Goal: Information Seeking & Learning: Learn about a topic

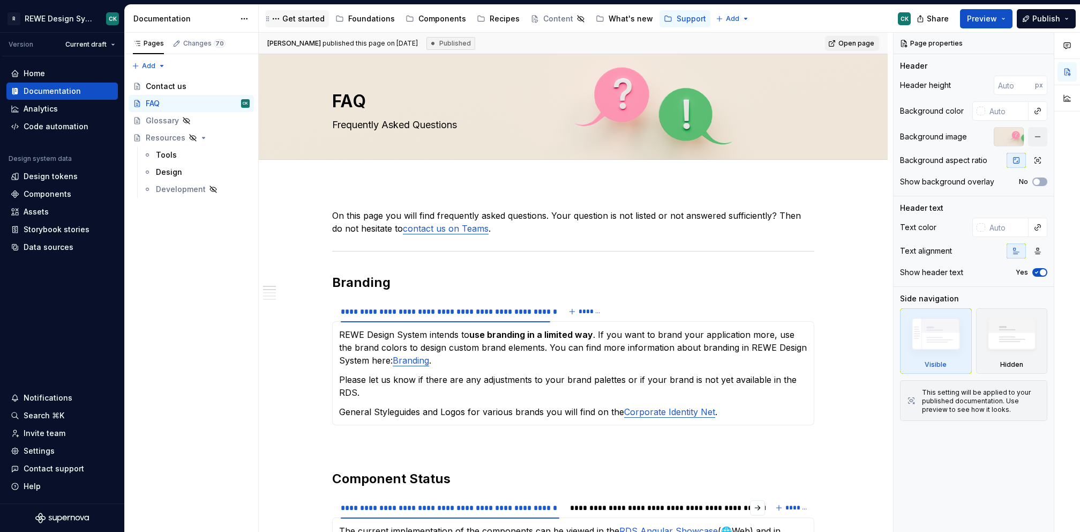
click at [300, 19] on div "Get started" at bounding box center [303, 18] width 42 height 11
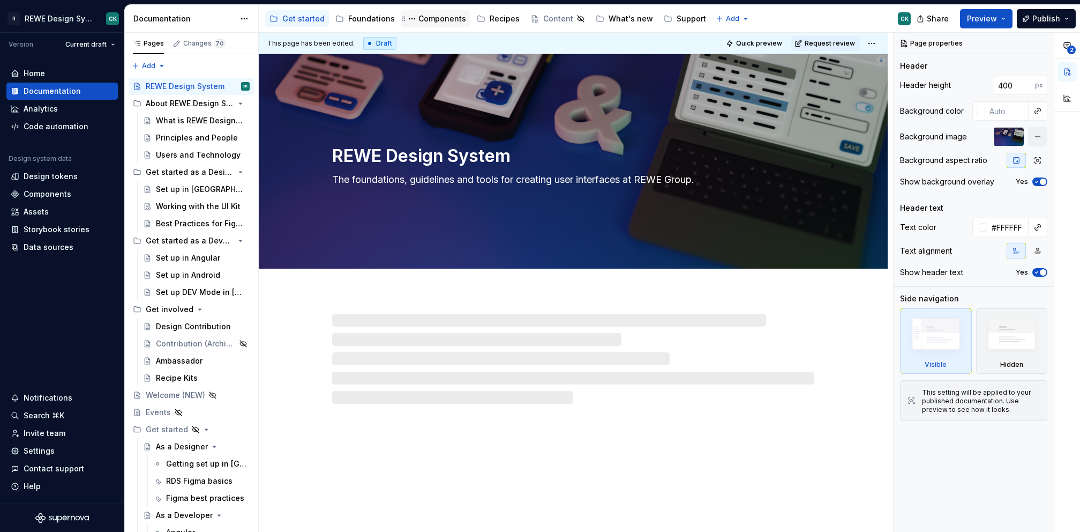
click at [442, 19] on div "Components" at bounding box center [443, 18] width 48 height 11
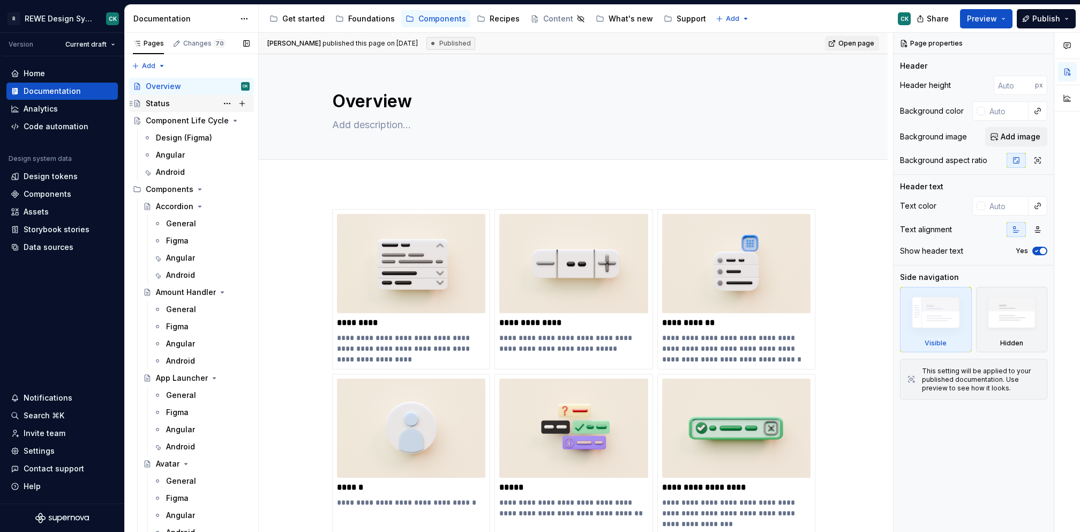
click at [162, 102] on div "Status" at bounding box center [158, 103] width 24 height 11
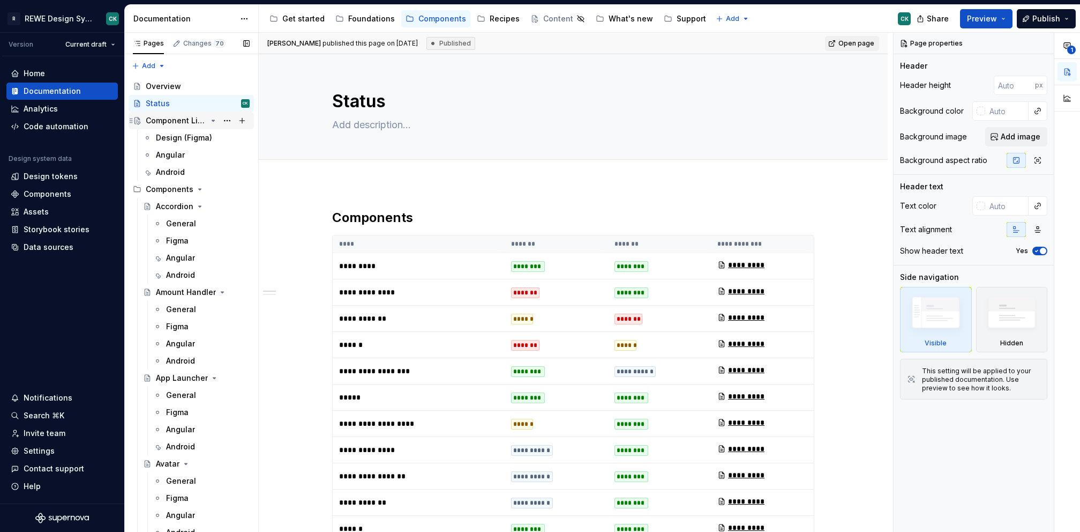
click at [177, 124] on div "Component Life Cycle" at bounding box center [176, 120] width 61 height 11
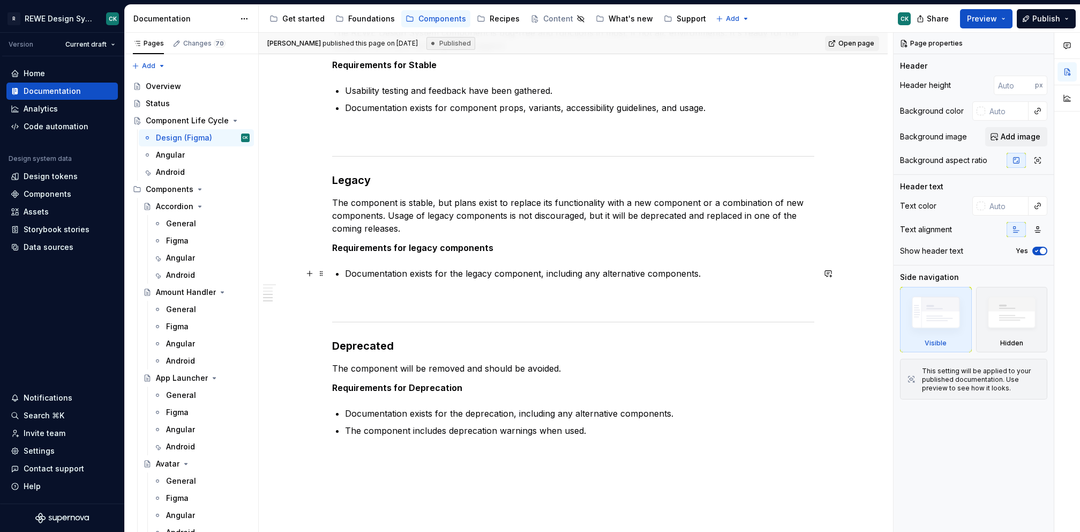
scroll to position [780, 0]
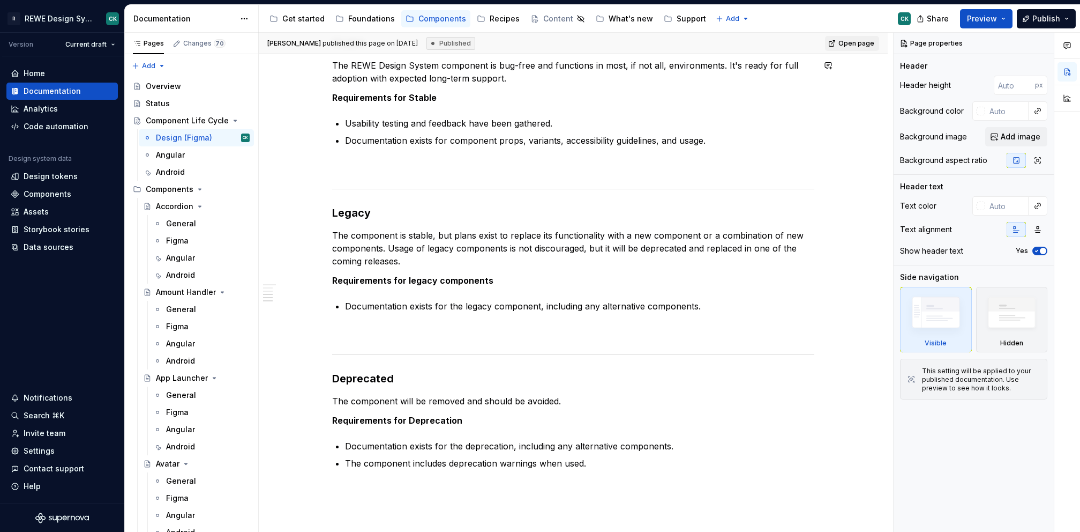
type textarea "*"
